Goal: Information Seeking & Learning: Learn about a topic

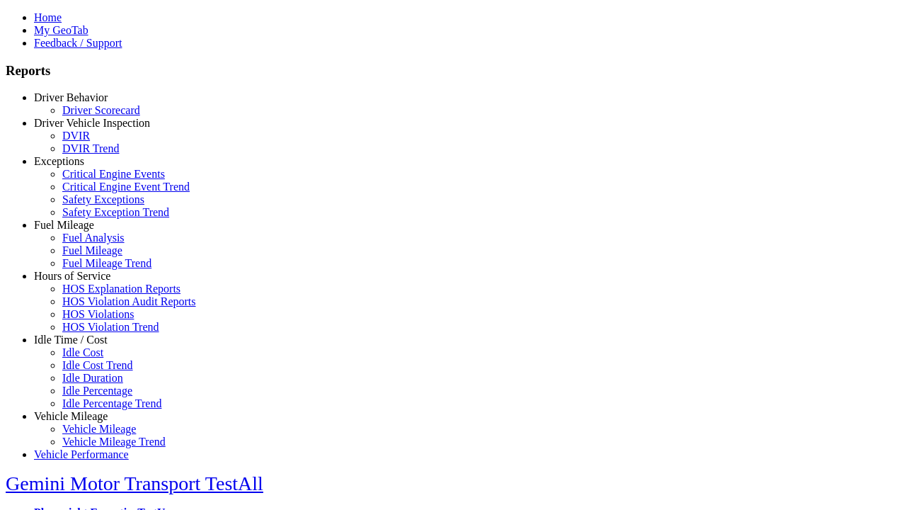
click at [81, 346] on link "Idle Time / Cost" at bounding box center [71, 340] width 74 height 12
click at [92, 397] on link "Idle Percentage Trend" at bounding box center [111, 403] width 99 height 12
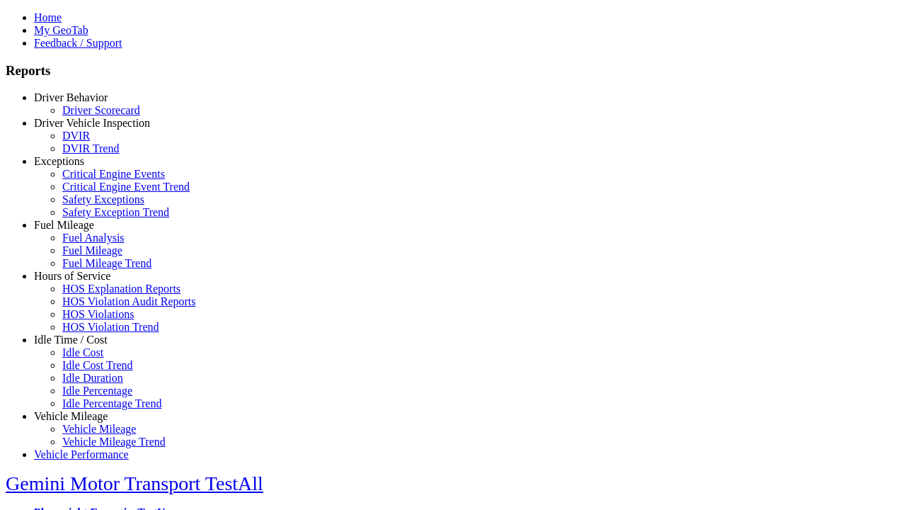
type input "*********"
